Goal: Navigation & Orientation: Find specific page/section

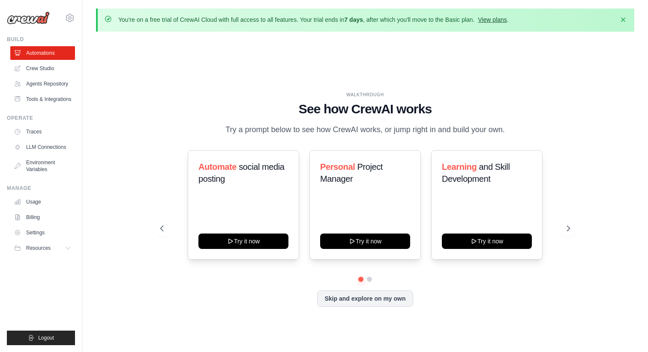
click at [478, 21] on link "View plans" at bounding box center [492, 19] width 29 height 7
click at [52, 73] on link "Crew Studio" at bounding box center [43, 69] width 65 height 14
